Goal: Check status: Check status

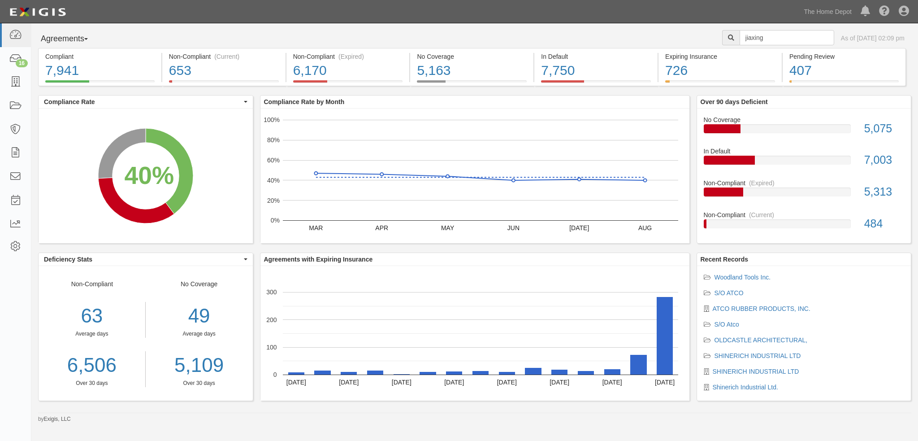
type input "jiaxing"
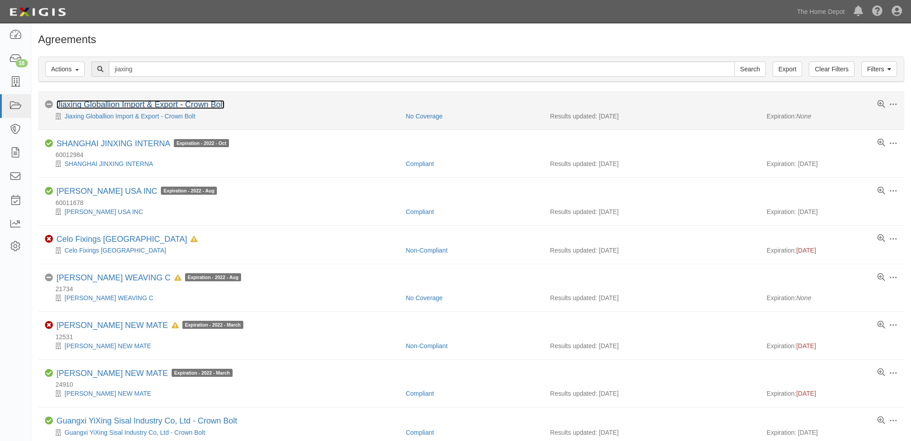
click at [101, 104] on link "Jiaxing Globallion Import & Export - Crown Bolt" at bounding box center [140, 104] width 168 height 9
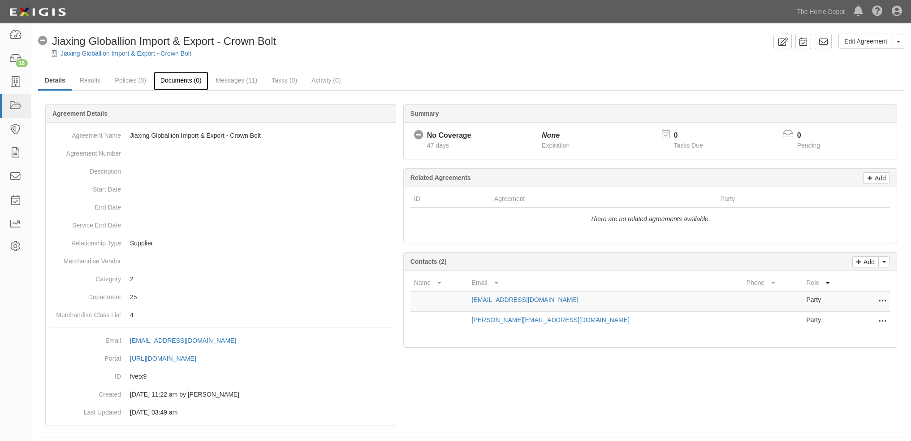
click at [179, 78] on link "Documents (0)" at bounding box center [181, 80] width 55 height 19
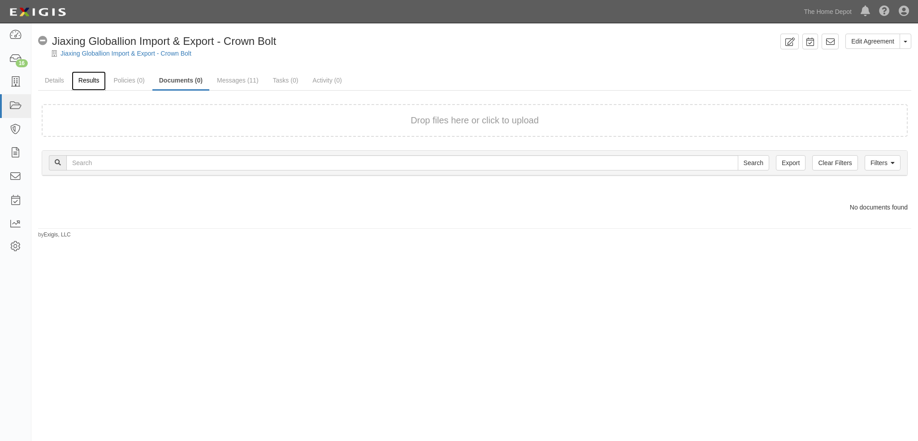
click at [77, 83] on link "Results" at bounding box center [89, 80] width 35 height 19
